Goal: Transaction & Acquisition: Purchase product/service

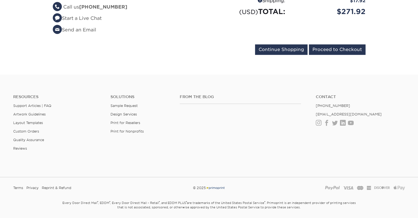
scroll to position [129, 0]
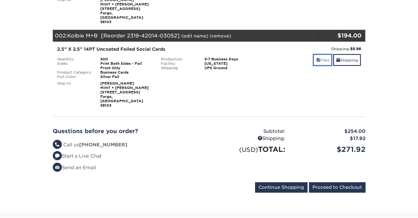
click at [321, 54] on link "Files" at bounding box center [322, 60] width 19 height 12
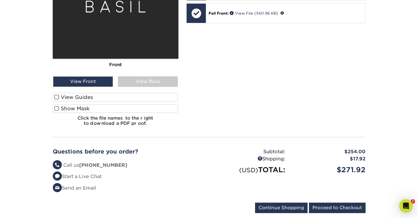
scroll to position [321, 0]
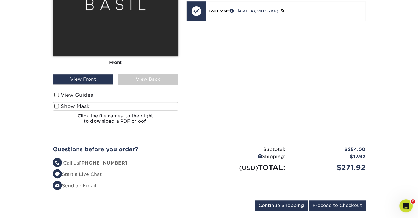
click at [55, 103] on span at bounding box center [56, 105] width 5 height 5
click at [0, 0] on input "Show Mask" at bounding box center [0, 0] width 0 height 0
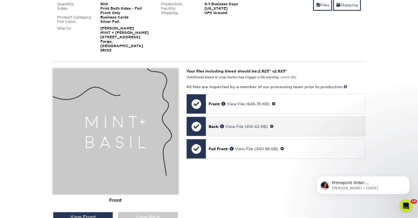
scroll to position [0, 0]
click at [266, 124] on link "View File (414.42 KB)" at bounding box center [244, 126] width 48 height 4
click at [195, 117] on div at bounding box center [196, 126] width 19 height 19
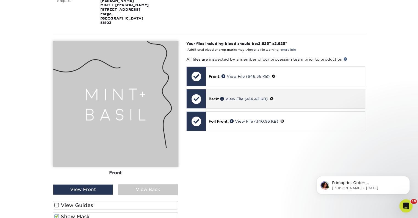
click at [274, 97] on span at bounding box center [272, 99] width 4 height 4
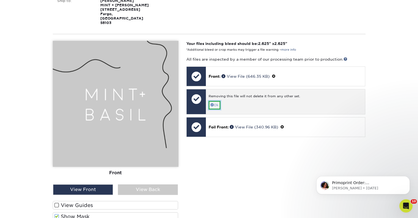
click at [218, 101] on link "Ok" at bounding box center [215, 105] width 12 height 9
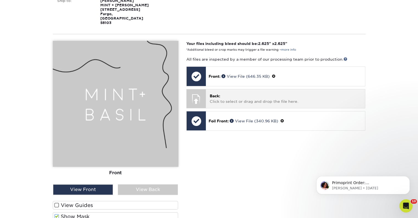
click at [223, 93] on p "Back: Click to select or drag and drop the file here." at bounding box center [286, 98] width 152 height 11
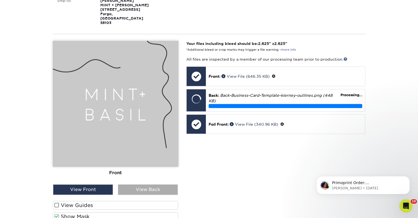
click at [150, 184] on div "View Back" at bounding box center [148, 189] width 60 height 10
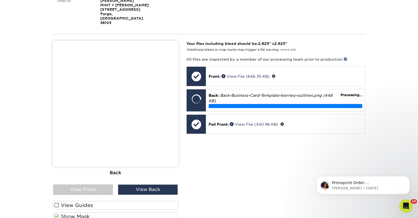
click at [57, 202] on span at bounding box center [56, 204] width 5 height 5
click at [0, 0] on input "View Guides" at bounding box center [0, 0] width 0 height 0
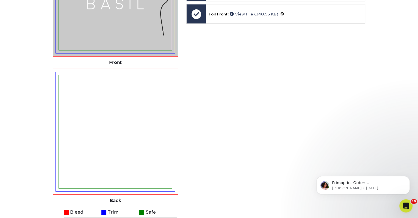
scroll to position [184, 0]
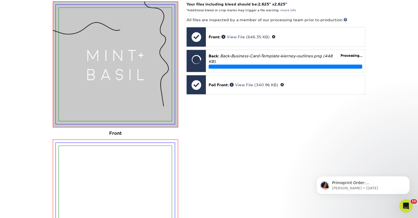
scroll to position [266, 0]
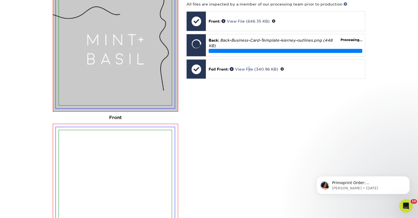
click at [250, 137] on div "Your files including bleed should be: 2.625 " x 2.625 " *Additional bleed or cr…" at bounding box center [275, 150] width 187 height 329
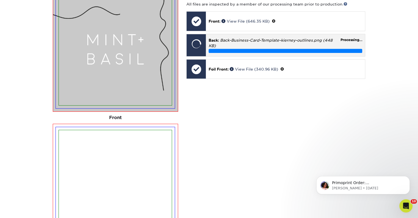
click at [272, 49] on div "Processing..." at bounding box center [286, 51] width 154 height 4
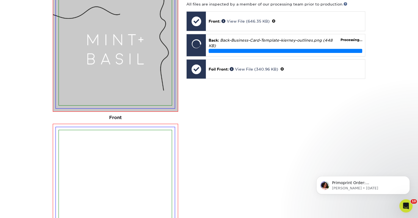
click at [257, 89] on div "Your files including bleed should be: 2.625 " x 2.625 " *Additional bleed or cr…" at bounding box center [275, 150] width 187 height 329
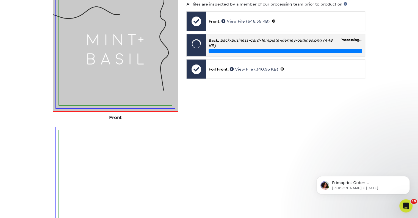
click at [199, 34] on div at bounding box center [196, 43] width 19 height 19
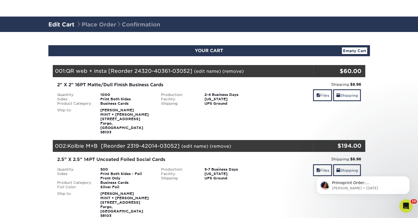
scroll to position [101, 0]
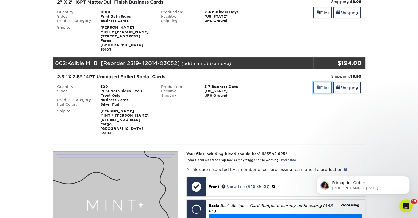
click at [319, 83] on link "Files" at bounding box center [322, 87] width 19 height 12
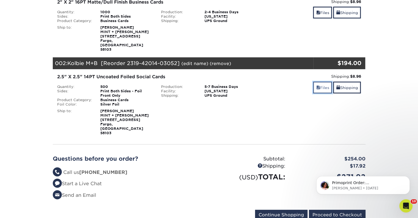
click at [319, 83] on link "Files" at bounding box center [322, 87] width 19 height 12
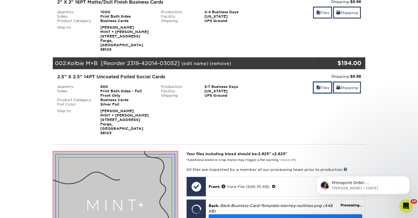
scroll to position [184, 0]
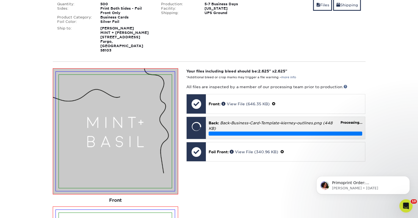
click at [273, 120] on em "Back-Business-Card-Template-kierney-outlines.png (448 KB)" at bounding box center [271, 125] width 124 height 10
click at [196, 117] on div at bounding box center [196, 126] width 19 height 19
click at [237, 120] on em "Back-Business-Card-Template-kierney-outlines.png (448 KB)" at bounding box center [271, 125] width 124 height 10
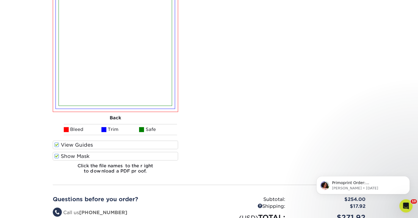
scroll to position [486, 0]
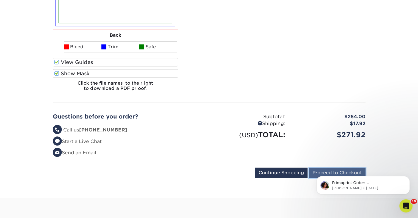
click at [326, 167] on input "Proceed to Checkout" at bounding box center [337, 172] width 57 height 10
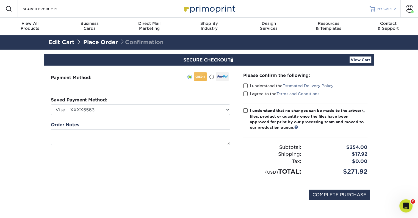
click at [387, 11] on span "MY CART" at bounding box center [386, 9] width 16 height 5
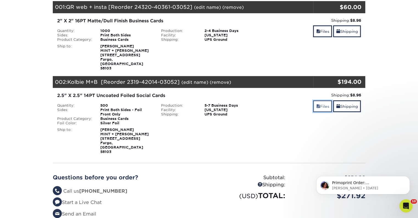
click at [318, 104] on span at bounding box center [318, 106] width 4 height 4
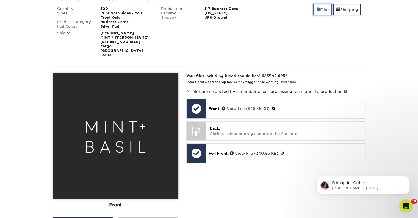
scroll to position [193, 0]
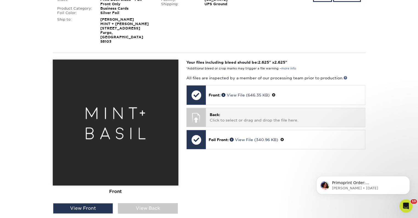
click at [228, 112] on p "Back: Click to select or drag and drop the file here." at bounding box center [286, 117] width 152 height 11
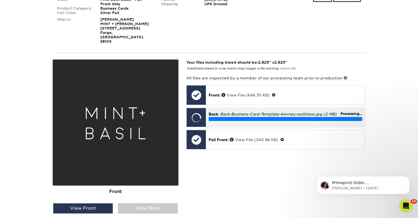
click at [336, 112] on em "Back-Business-Card-Template-kierney-outliness.jpg (2 MB)" at bounding box center [278, 114] width 116 height 4
click at [265, 108] on div "Back: Back-Business-Card-Template-kierney-outliness.jpg (2 MB) Processing..." at bounding box center [285, 116] width 159 height 16
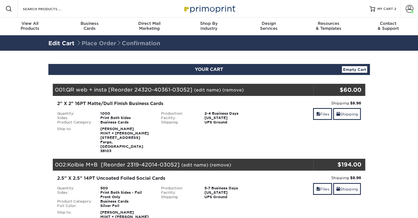
scroll to position [55, 0]
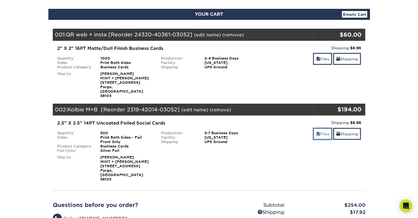
click at [319, 128] on link "Files" at bounding box center [322, 134] width 19 height 12
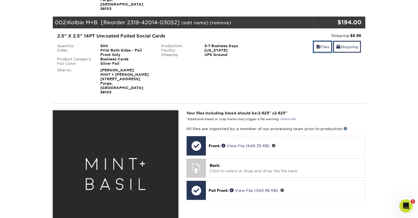
scroll to position [220, 0]
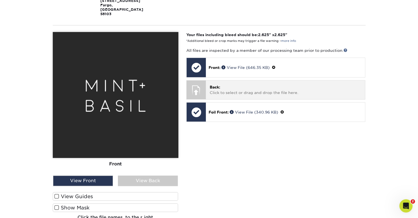
click at [236, 84] on p "Back: Click to select or drag and drop the file here." at bounding box center [286, 89] width 152 height 11
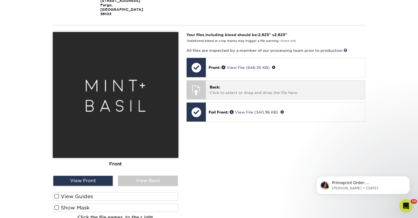
scroll to position [0, 0]
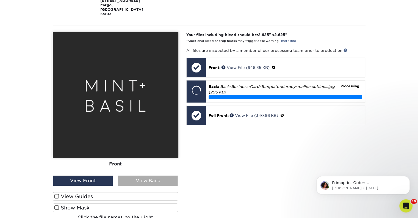
click at [143, 175] on div "View Back" at bounding box center [148, 180] width 60 height 10
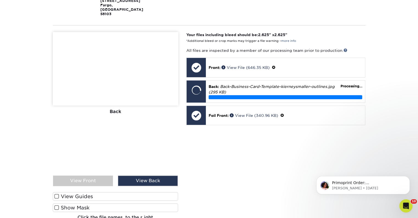
click at [59, 192] on label "View Guides" at bounding box center [116, 196] width 126 height 9
click at [0, 0] on input "View Guides" at bounding box center [0, 0] width 0 height 0
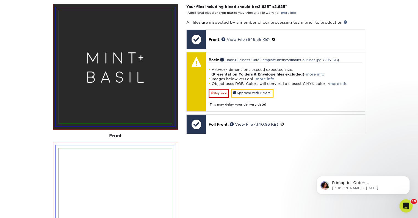
scroll to position [248, 0]
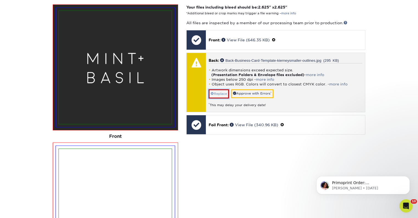
click at [225, 89] on link "Replace" at bounding box center [219, 93] width 20 height 9
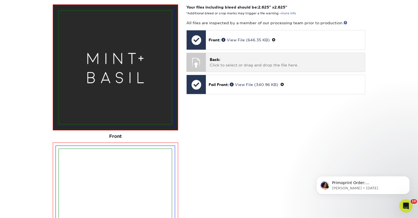
click at [228, 57] on p "Back: Click to select or drag and drop the file here." at bounding box center [286, 62] width 152 height 11
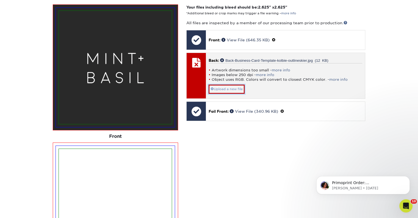
click at [226, 84] on link "Upload a new file" at bounding box center [227, 88] width 36 height 9
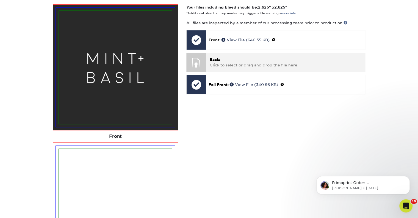
click at [226, 57] on p "Back: Click to select or drag and drop the file here." at bounding box center [286, 62] width 152 height 11
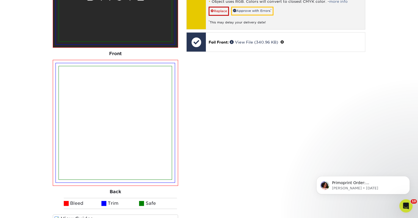
scroll to position [303, 0]
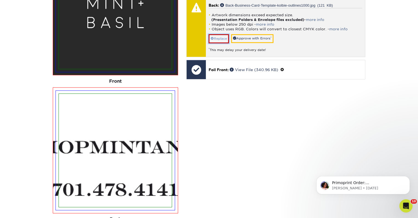
click at [219, 34] on link "Replace" at bounding box center [219, 38] width 20 height 9
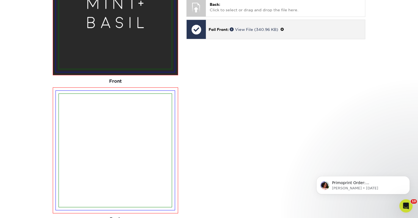
scroll to position [275, 0]
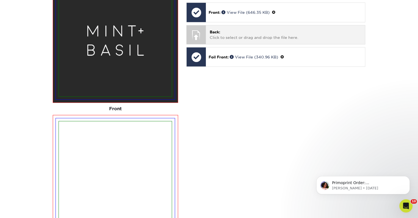
click at [246, 25] on div "Back: Click to select or drag and drop the file here. Choose file Back-Business…" at bounding box center [285, 34] width 159 height 18
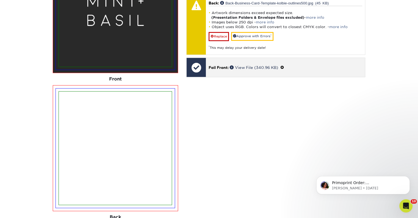
scroll to position [303, 0]
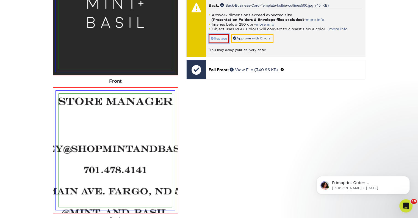
click at [221, 34] on link "Replace" at bounding box center [219, 38] width 20 height 9
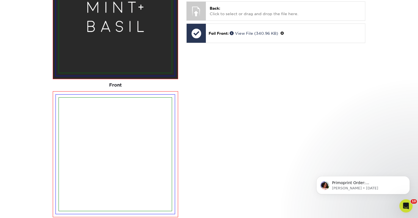
scroll to position [248, 0]
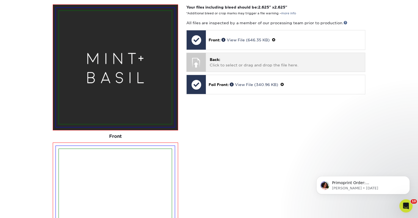
click at [229, 53] on div "Back: Click to select or drag and drop the file here. Choose file Back-Business…" at bounding box center [285, 62] width 159 height 18
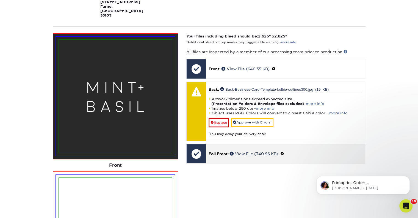
scroll to position [220, 0]
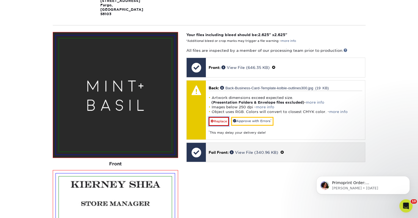
click at [219, 117] on link "Replace" at bounding box center [219, 121] width 20 height 9
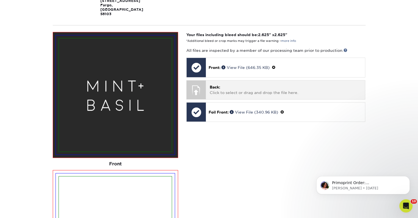
click at [232, 84] on p "Back: Click to select or drag and drop the file here." at bounding box center [286, 89] width 152 height 11
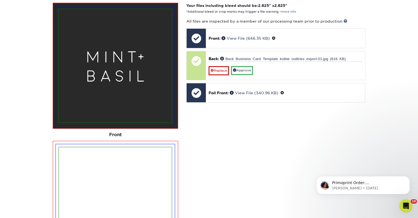
scroll to position [248, 0]
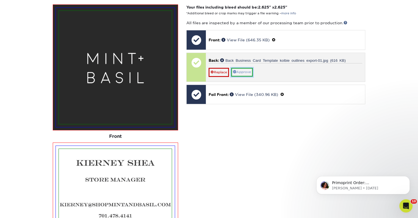
click at [243, 68] on link "Approve" at bounding box center [242, 72] width 22 height 9
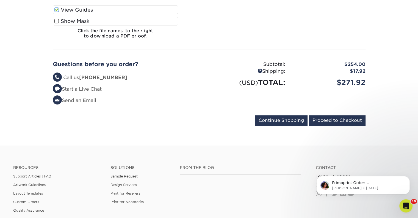
scroll to position [550, 0]
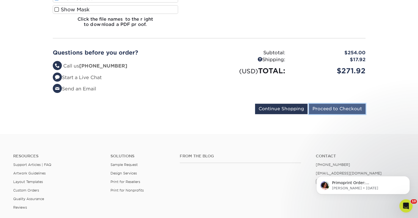
click at [327, 103] on input "Proceed to Checkout" at bounding box center [337, 108] width 57 height 10
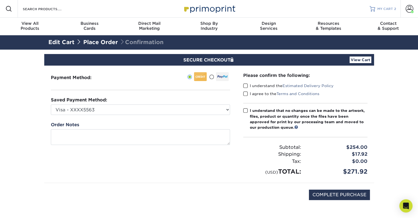
click at [386, 7] on span "MY CART" at bounding box center [386, 9] width 16 height 5
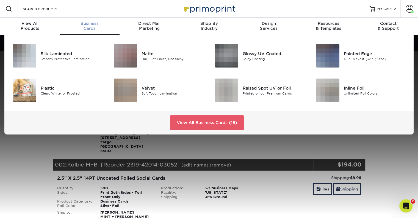
click at [94, 22] on span "Business" at bounding box center [90, 23] width 60 height 5
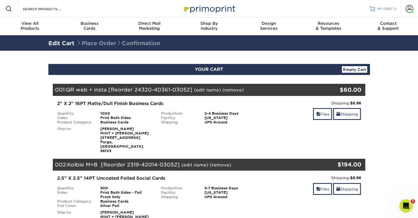
click at [387, 8] on span "MY CART" at bounding box center [386, 9] width 16 height 5
click at [410, 11] on span at bounding box center [410, 9] width 8 height 8
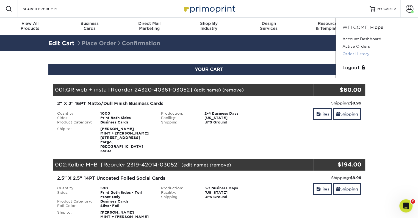
click at [349, 52] on link "Order History" at bounding box center [377, 53] width 69 height 7
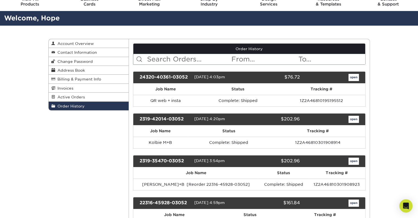
scroll to position [28, 0]
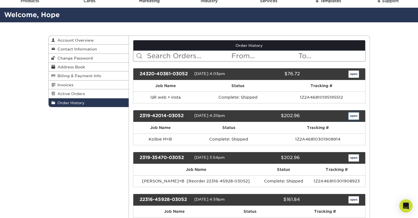
click at [351, 115] on link "open" at bounding box center [354, 115] width 10 height 7
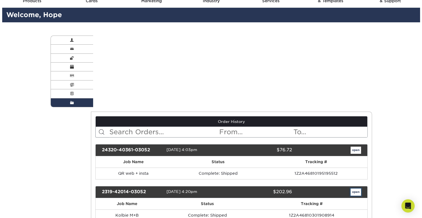
scroll to position [0, 0]
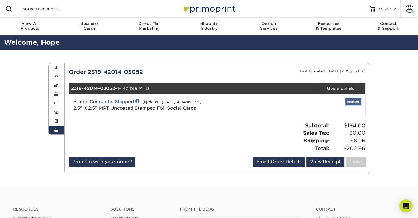
click at [354, 103] on link "Reorder" at bounding box center [353, 101] width 15 height 7
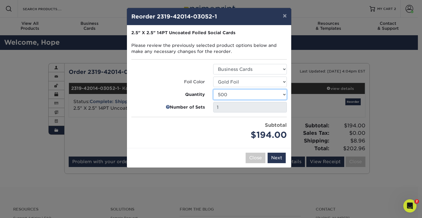
click at [258, 96] on select "500 1000 2500 5000" at bounding box center [250, 94] width 74 height 10
click at [287, 18] on button "×" at bounding box center [285, 15] width 13 height 15
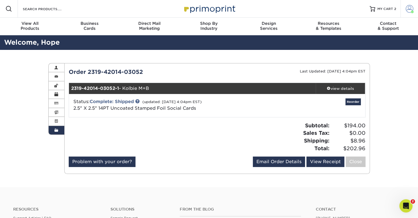
click at [411, 10] on span at bounding box center [410, 9] width 8 height 8
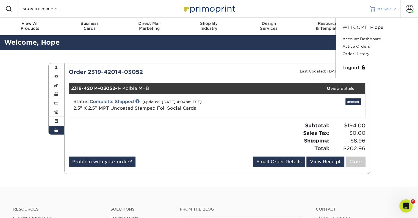
click at [386, 10] on span "MY CART" at bounding box center [386, 9] width 16 height 5
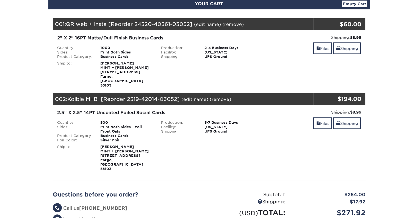
scroll to position [83, 0]
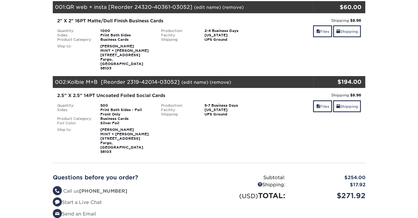
click at [220, 79] on link "(remove)" at bounding box center [220, 81] width 21 height 5
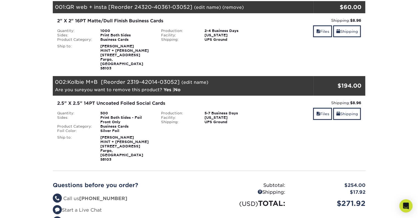
scroll to position [0, 0]
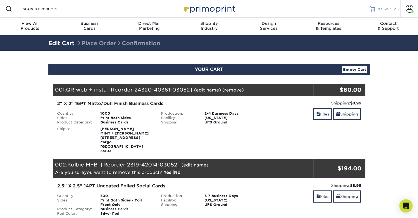
click at [387, 8] on span "MY CART" at bounding box center [386, 9] width 16 height 5
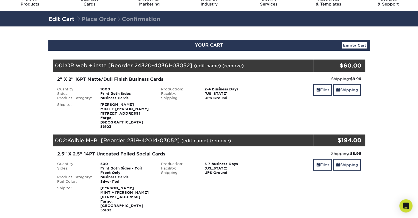
scroll to position [28, 0]
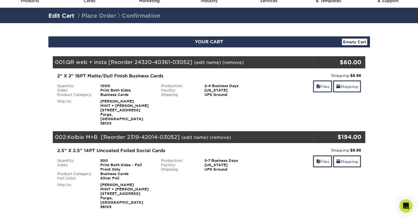
click at [224, 134] on link "(remove)" at bounding box center [220, 136] width 21 height 5
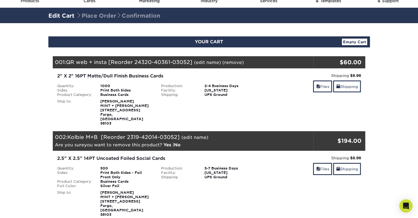
click at [168, 142] on link "Yes" at bounding box center [168, 144] width 8 height 5
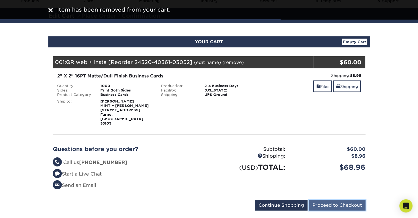
click at [330, 200] on input "Proceed to Checkout" at bounding box center [337, 205] width 57 height 10
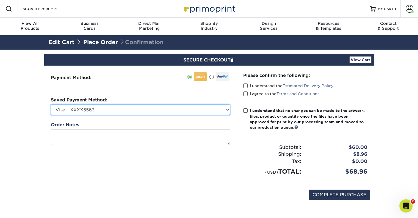
click at [123, 111] on select "Visa - XXXX5563 Visa - XXXX0215 Visa - XXXX0661 New Credit Card" at bounding box center [140, 109] width 179 height 10
select select
click at [51, 104] on select "Visa - XXXX5563 Visa - XXXX0215 Visa - XXXX0661 New Credit Card" at bounding box center [140, 109] width 179 height 10
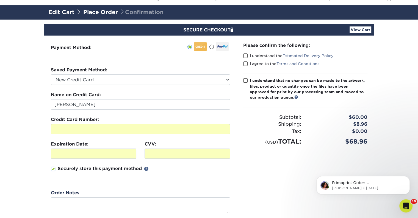
scroll to position [28, 0]
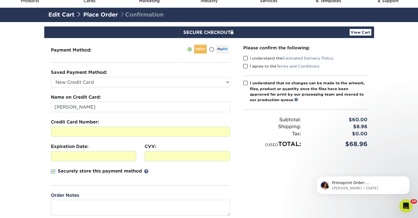
click at [246, 58] on span at bounding box center [245, 58] width 5 height 5
click at [0, 0] on input "I understand the Estimated Delivery Policy" at bounding box center [0, 0] width 0 height 0
click at [245, 65] on span at bounding box center [245, 66] width 5 height 5
click at [0, 0] on input "I agree to the Terms and Conditions" at bounding box center [0, 0] width 0 height 0
click at [244, 83] on span at bounding box center [245, 82] width 5 height 5
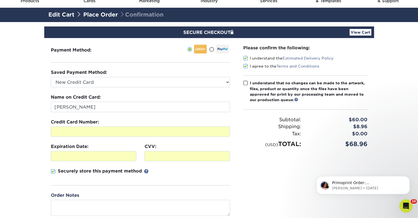
click at [0, 0] on input "I understand that no changes can be made to the artwork, files, product or quan…" at bounding box center [0, 0] width 0 height 0
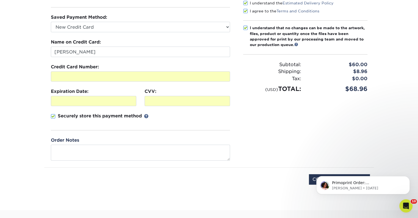
scroll to position [110, 0]
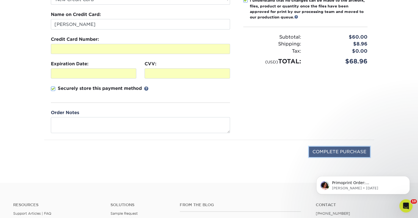
click at [329, 150] on input "COMPLETE PURCHASE" at bounding box center [339, 151] width 61 height 10
type input "PROCESSING, PLEASE WAIT..."
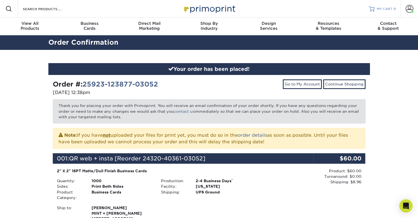
click at [386, 10] on span "MY CART" at bounding box center [385, 9] width 16 height 5
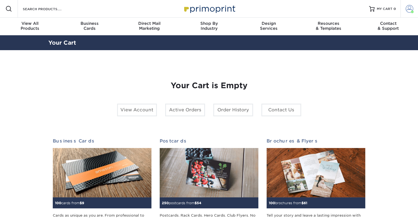
click at [411, 10] on span at bounding box center [410, 9] width 8 height 8
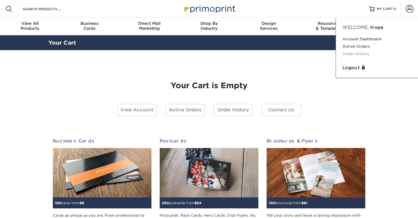
click at [348, 52] on link "Order History" at bounding box center [377, 53] width 69 height 7
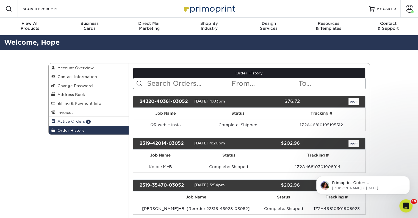
click at [77, 121] on span "Active Orders" at bounding box center [70, 121] width 30 height 4
